Goal: Obtain resource: Download file/media

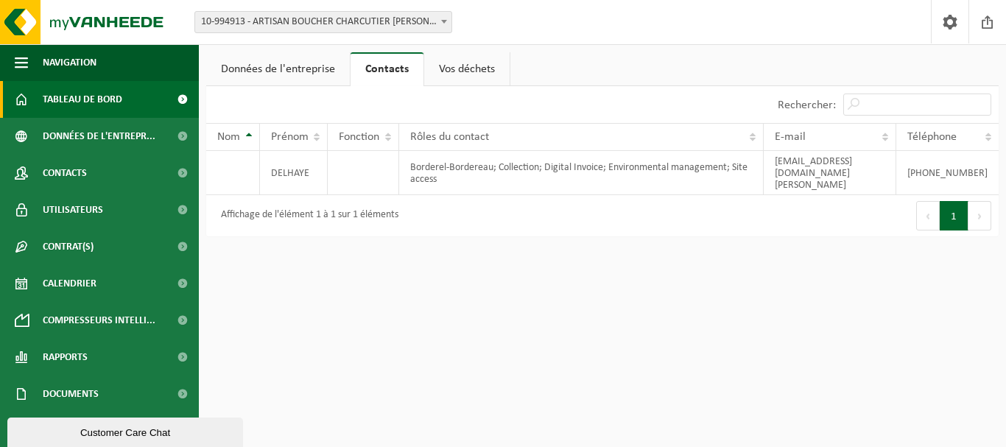
click at [129, 89] on link "Tableau de bord" at bounding box center [99, 99] width 199 height 37
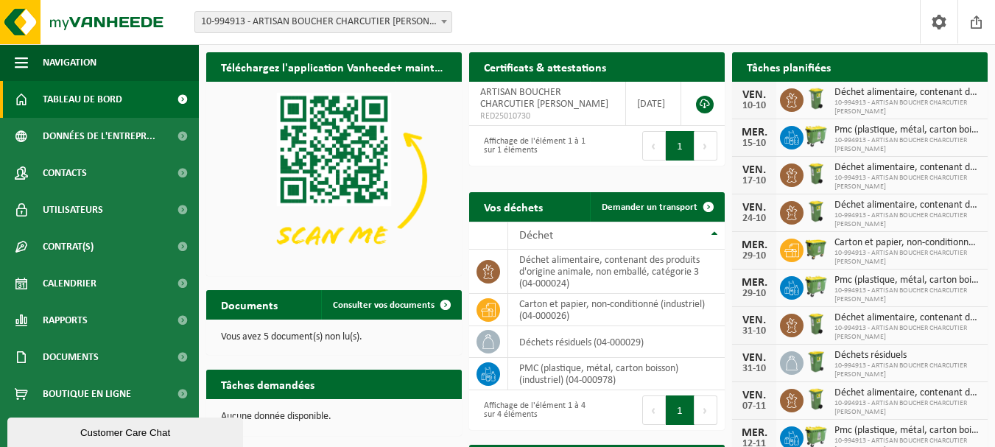
scroll to position [7, 0]
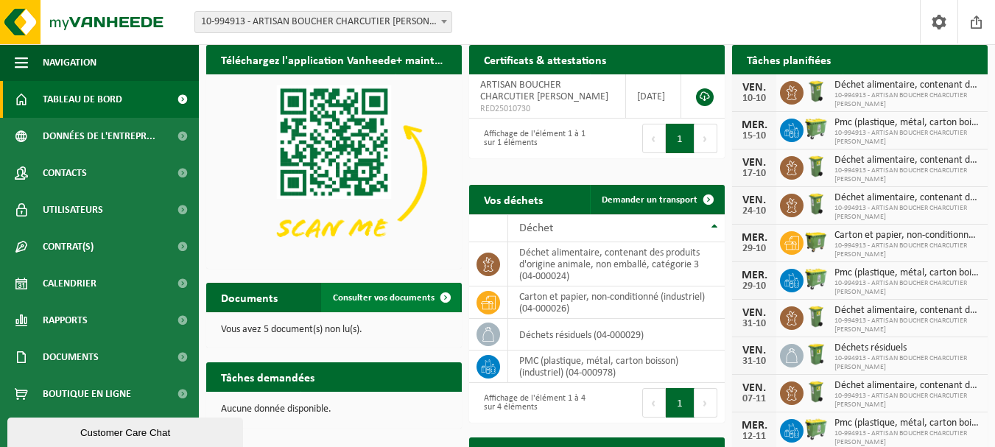
click at [389, 291] on link "Consulter vos documents" at bounding box center [390, 297] width 139 height 29
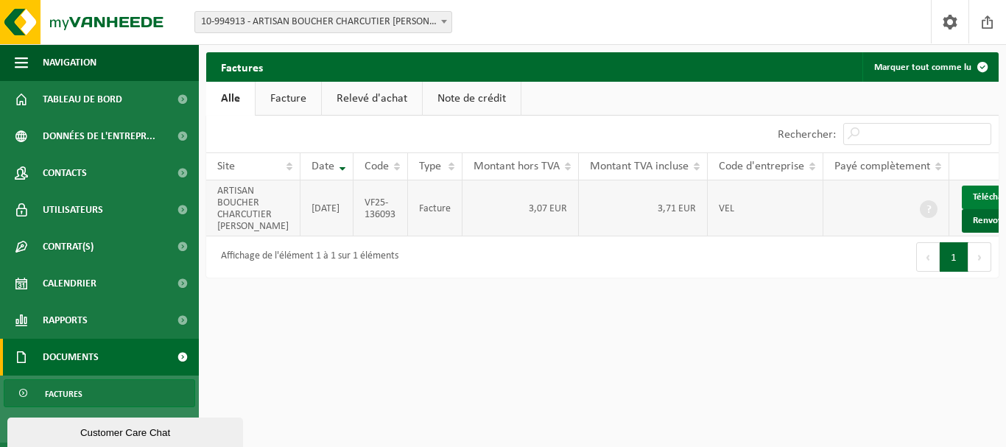
click at [975, 192] on link "Télécharger" at bounding box center [1000, 198] width 78 height 24
click at [585, 285] on div "Factures Marquer tout comme lu Patientez Le téléchargement est un peu long en r…" at bounding box center [602, 168] width 807 height 233
click at [303, 89] on link "Facture" at bounding box center [288, 99] width 66 height 34
click at [345, 88] on link "Relevé d'achat" at bounding box center [372, 99] width 100 height 34
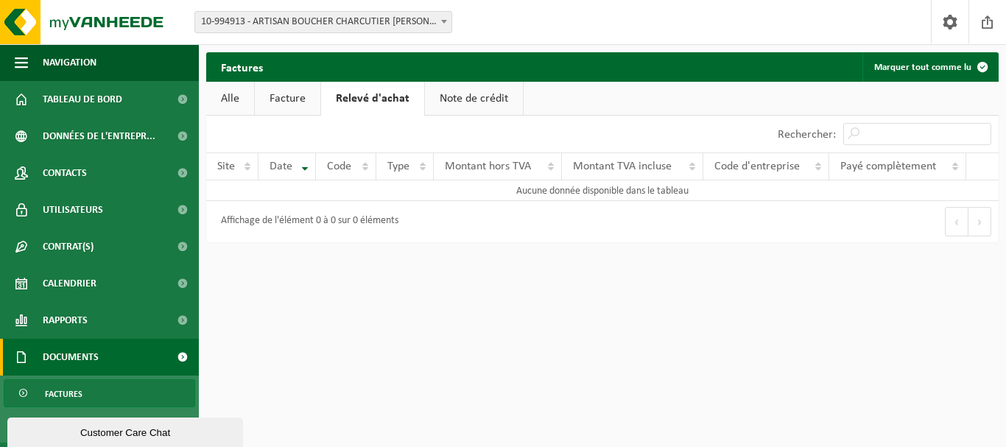
click at [438, 89] on link "Note de crédit" at bounding box center [474, 99] width 98 height 34
click at [233, 100] on link "Alle" at bounding box center [230, 99] width 48 height 34
